Goal: Participate in discussion: Engage in conversation with other users on a specific topic

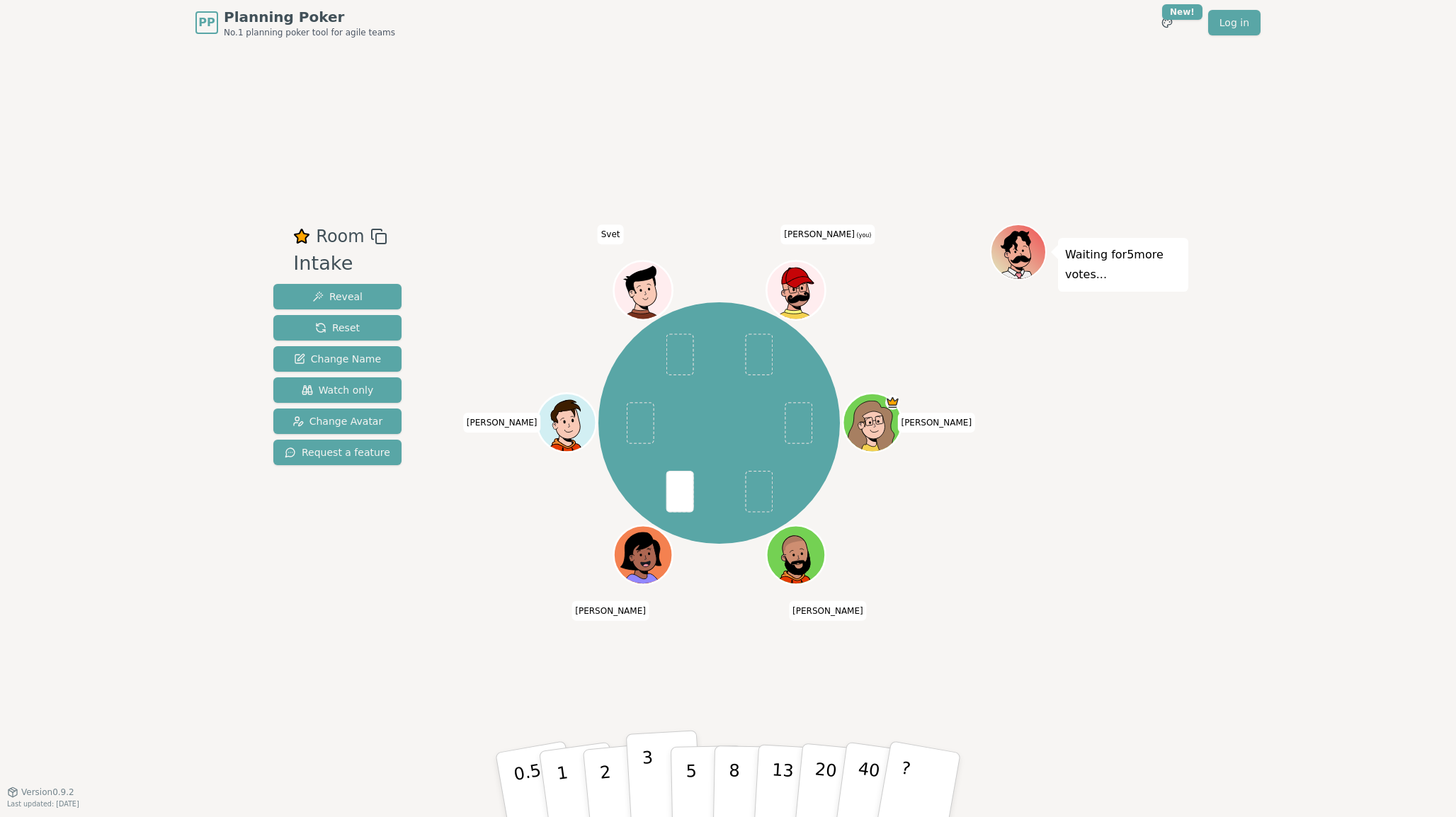
click at [657, 767] on button "3" at bounding box center [664, 785] width 77 height 111
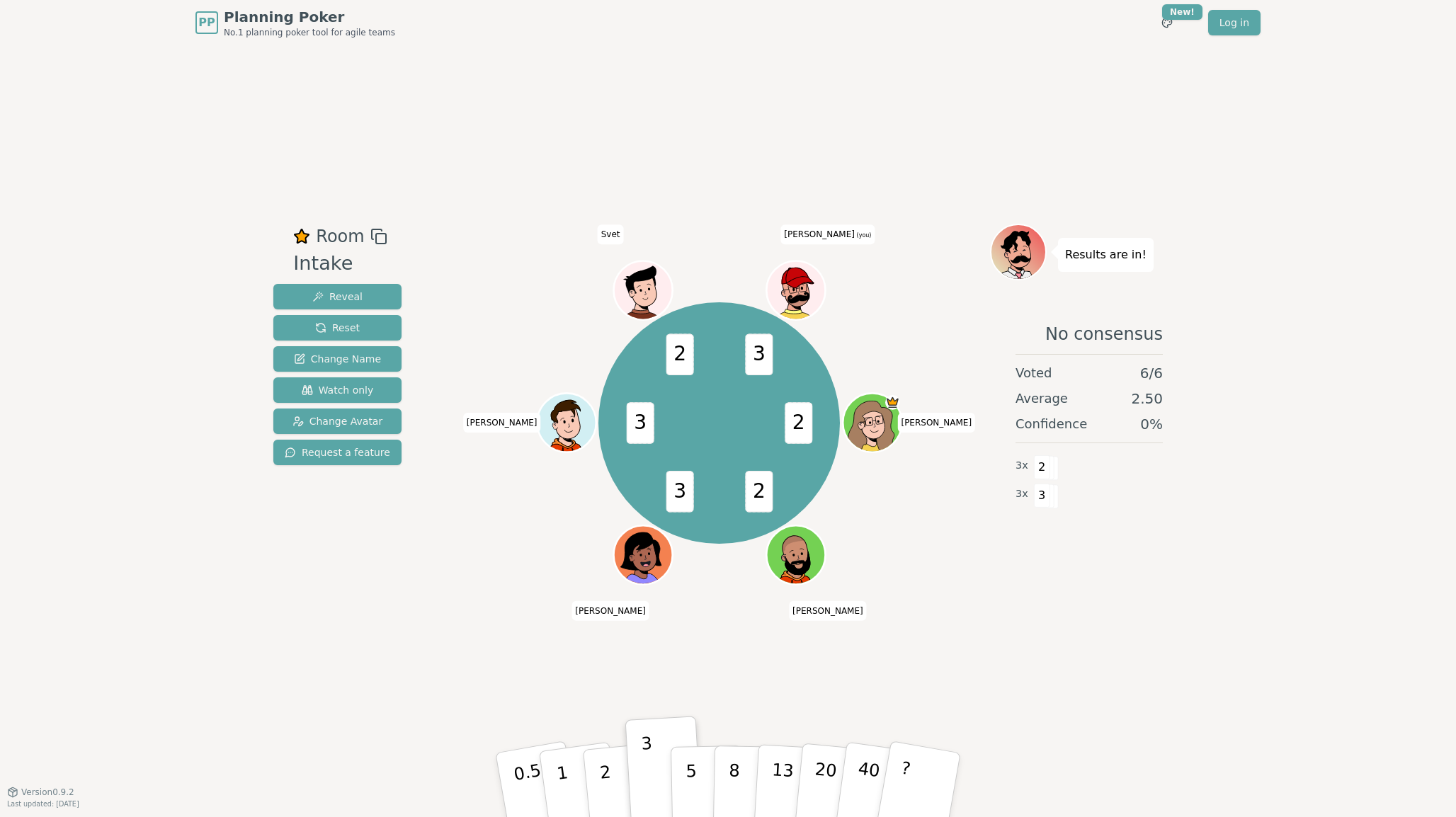
click at [521, 641] on div "Room Intake Reveal Reset Change Name Watch only Change Avatar Request a feature…" at bounding box center [728, 418] width 920 height 746
click at [611, 769] on button "2" at bounding box center [622, 785] width 81 height 112
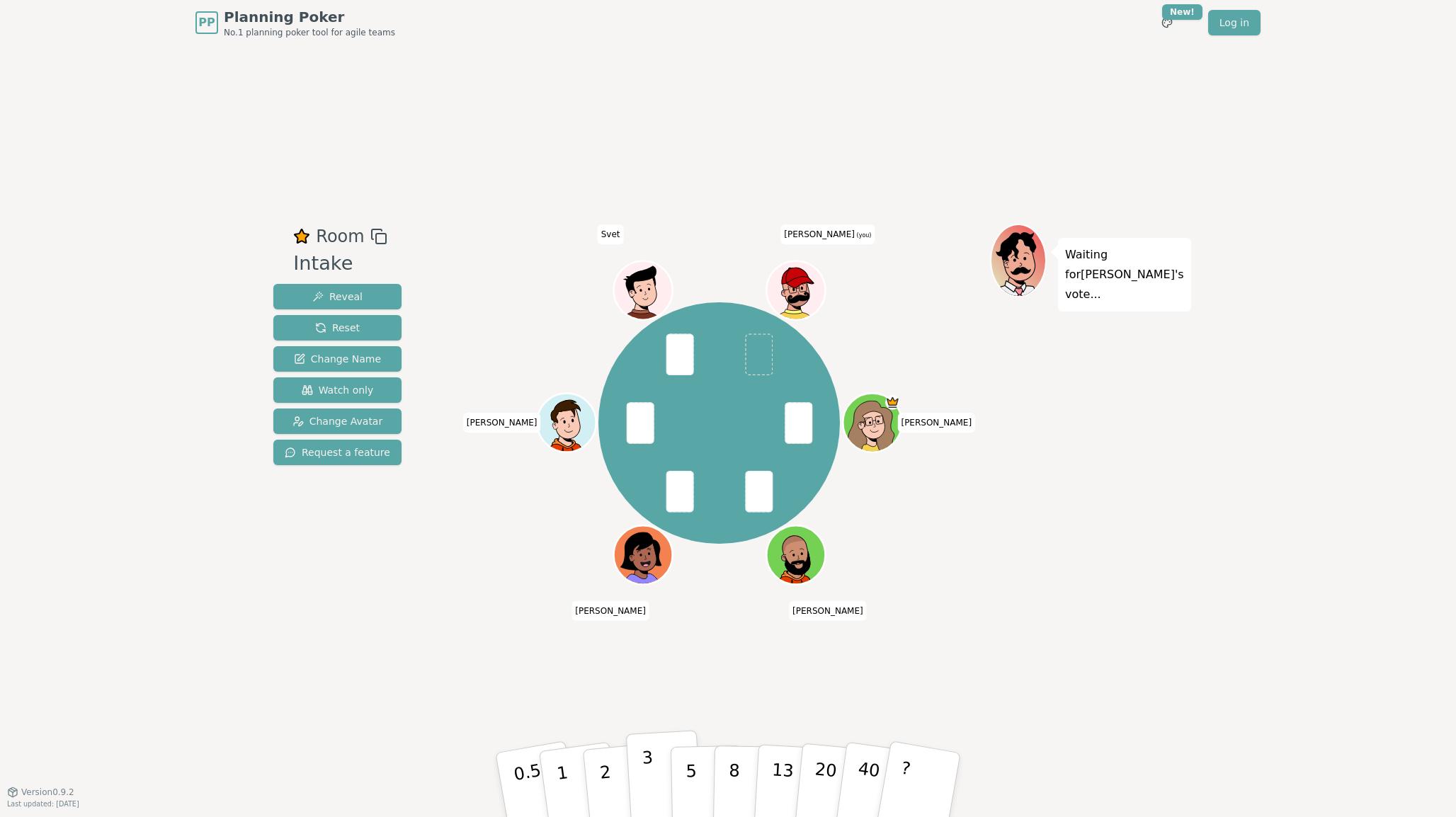
click at [646, 772] on p "3" at bounding box center [649, 786] width 16 height 77
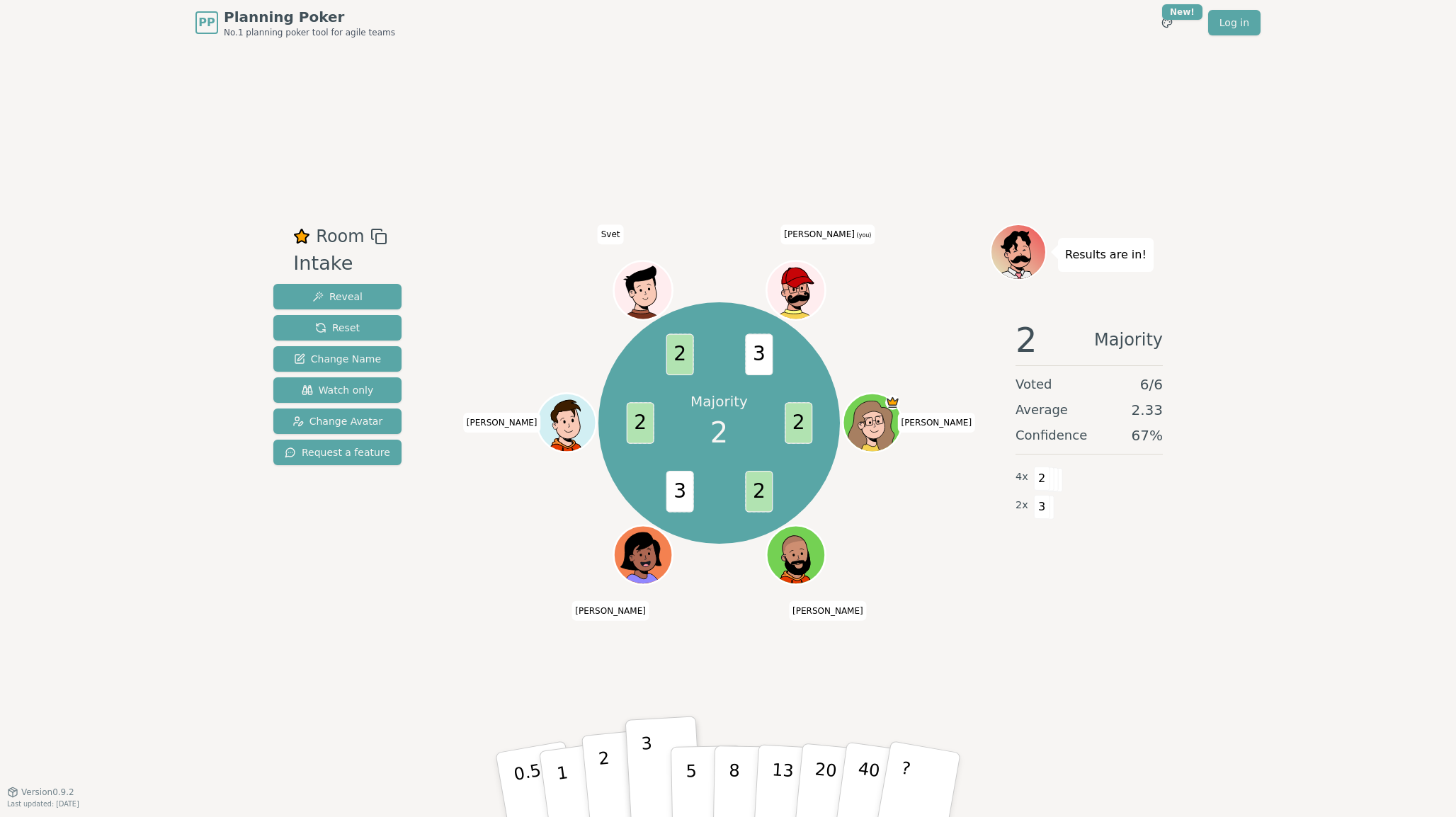
click at [609, 763] on button "2" at bounding box center [622, 785] width 81 height 112
